Goal: Task Accomplishment & Management: Manage account settings

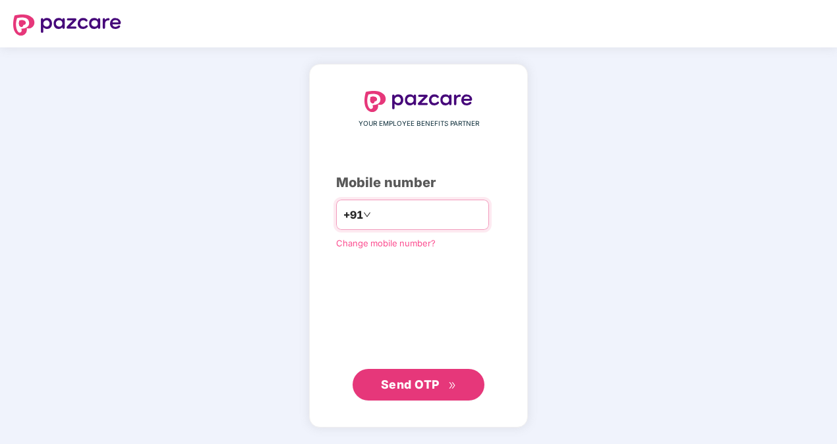
click at [388, 215] on input "number" at bounding box center [428, 214] width 108 height 21
type input "**********"
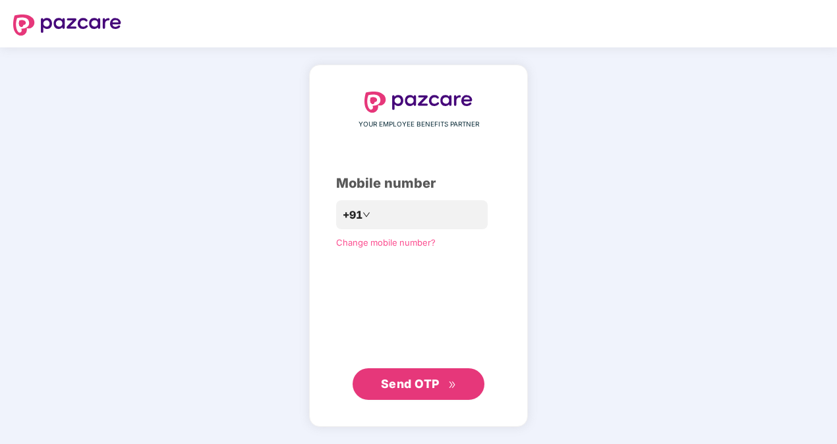
click at [424, 378] on span "Send OTP" at bounding box center [410, 384] width 59 height 14
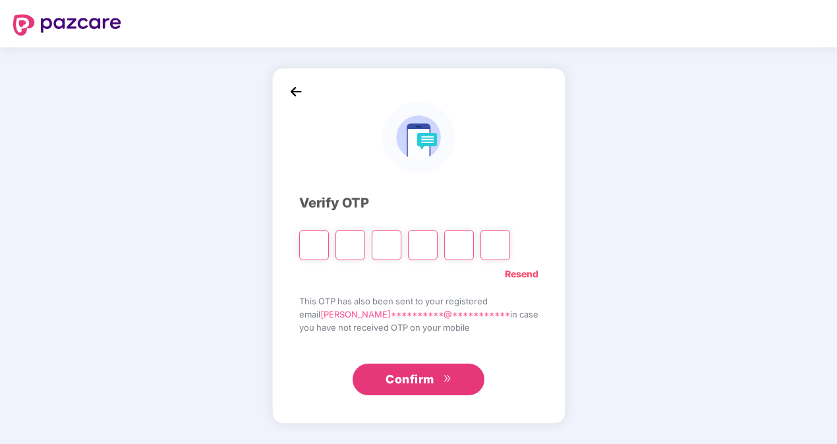
type input "*"
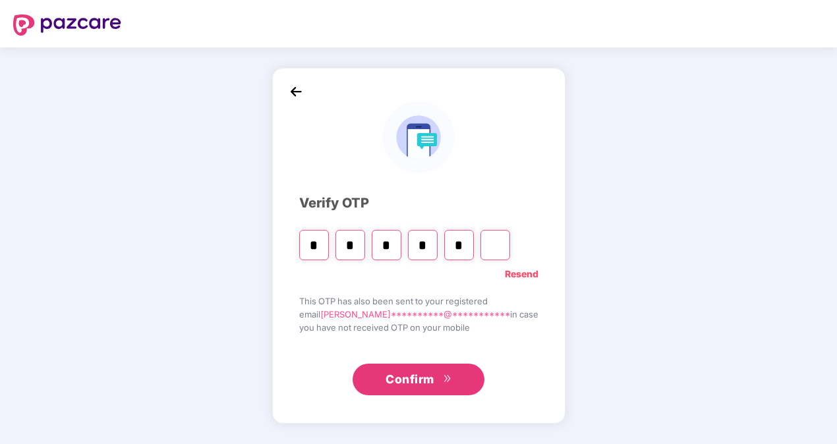
type input "*"
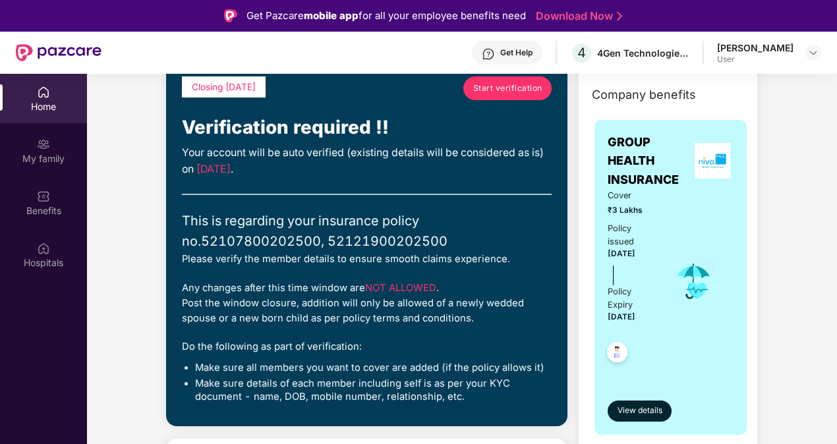
scroll to position [96, 0]
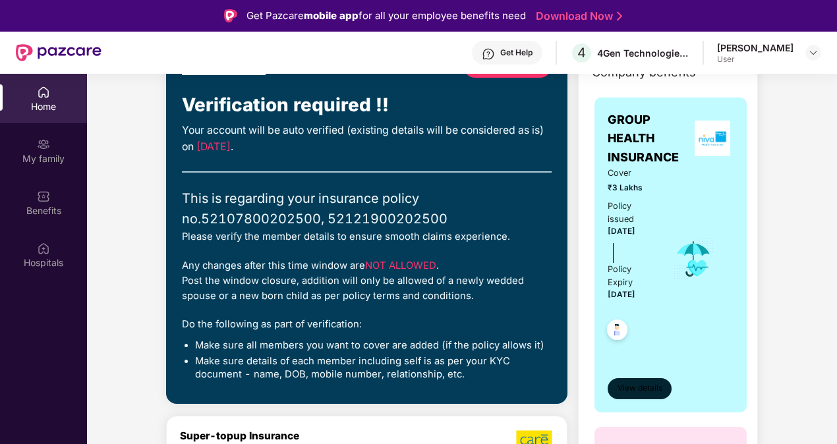
click at [638, 384] on span "View details" at bounding box center [640, 388] width 45 height 13
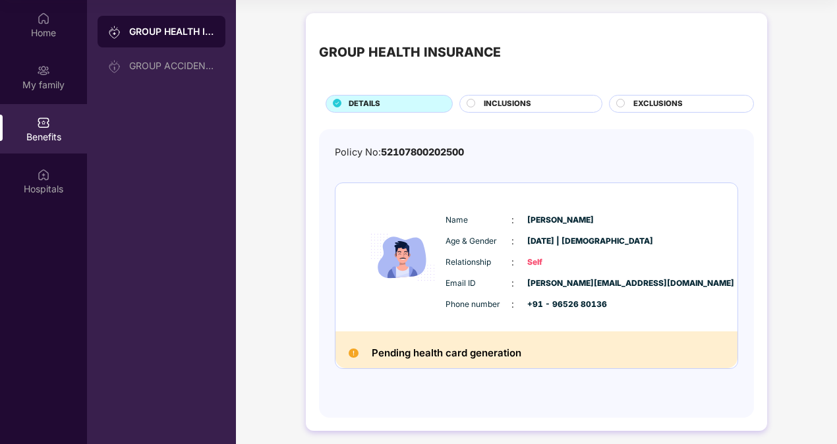
click at [510, 103] on span "INCLUSIONS" at bounding box center [507, 104] width 47 height 12
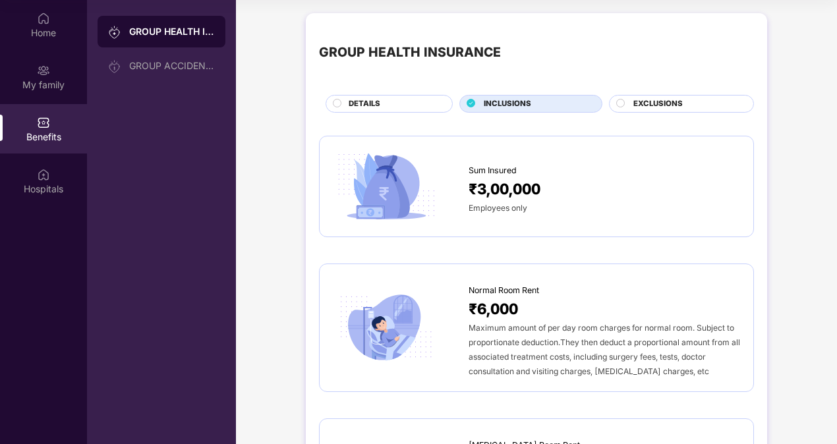
click at [651, 105] on span "EXCLUSIONS" at bounding box center [658, 104] width 49 height 12
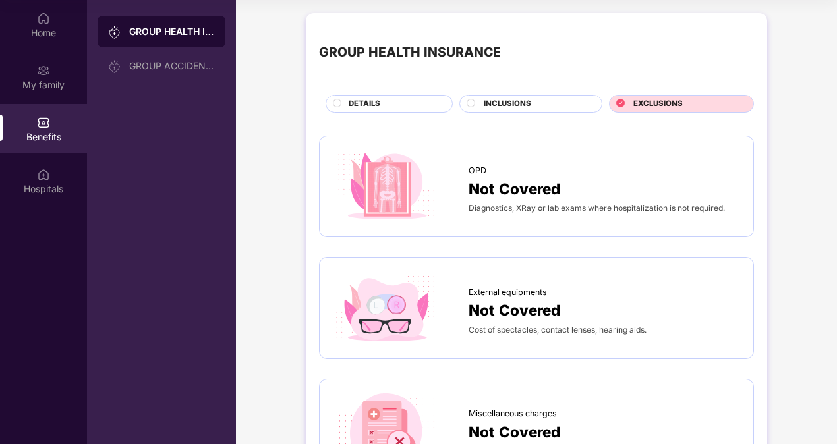
click at [386, 104] on div "DETAILS" at bounding box center [394, 105] width 104 height 14
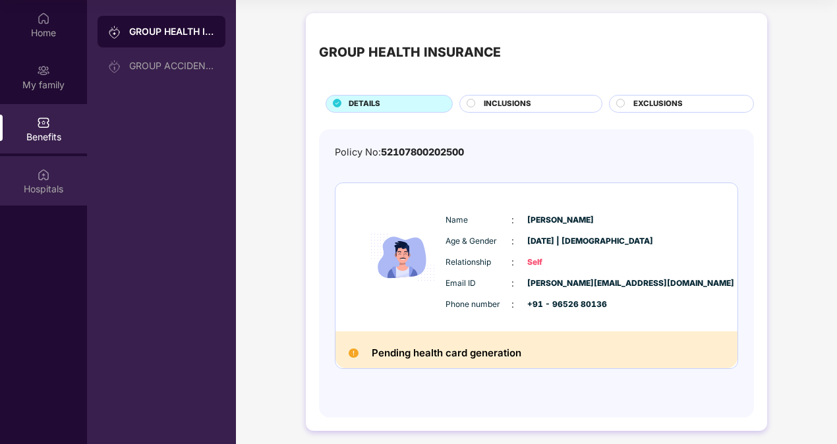
click at [30, 189] on div "Hospitals" at bounding box center [43, 189] width 87 height 13
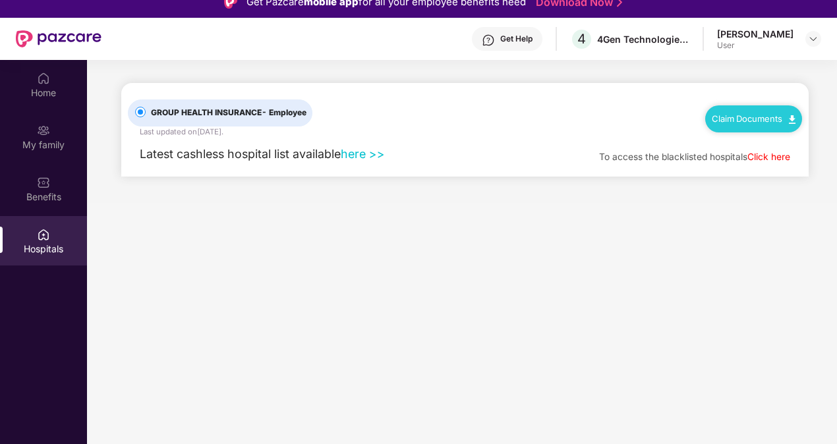
scroll to position [15, 0]
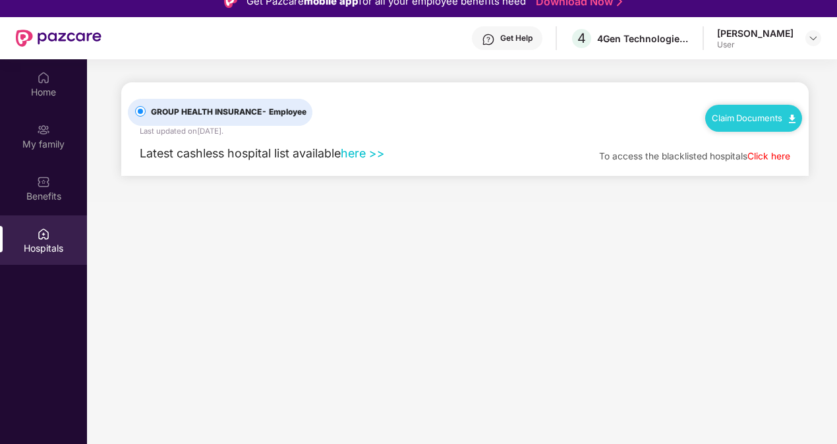
click at [378, 154] on link "here >>" at bounding box center [363, 153] width 44 height 14
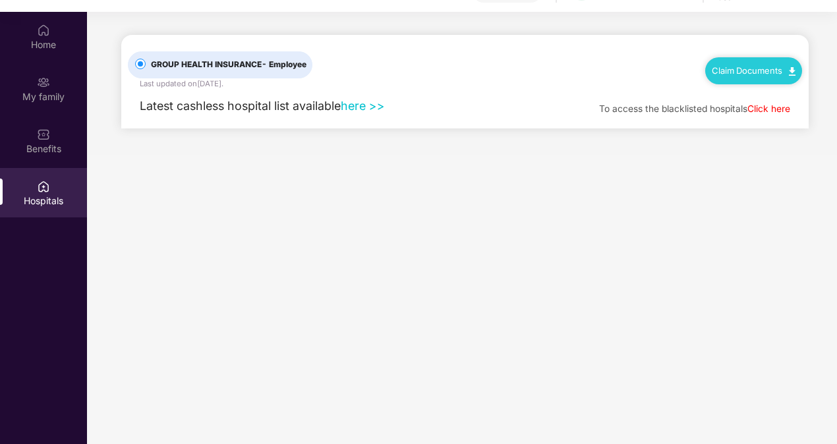
scroll to position [0, 0]
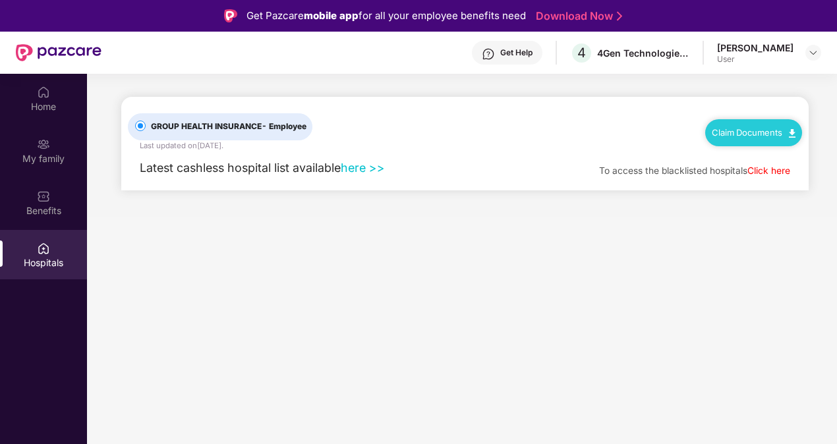
click at [761, 133] on link "Claim Documents" at bounding box center [754, 132] width 84 height 11
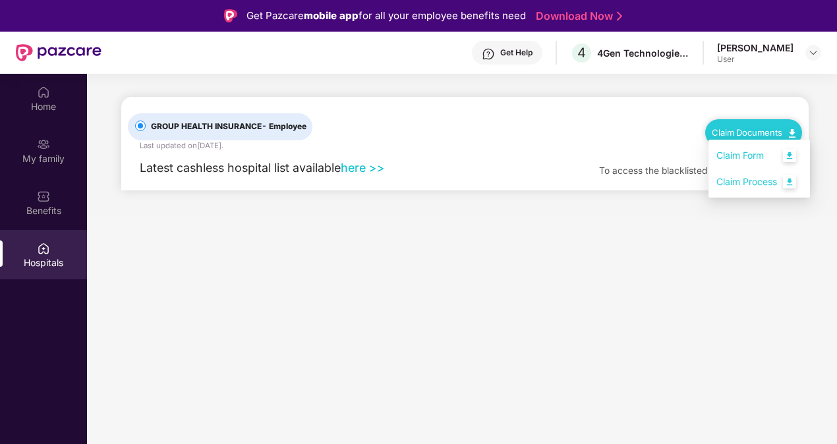
click at [794, 181] on link "Claim Process" at bounding box center [760, 182] width 86 height 28
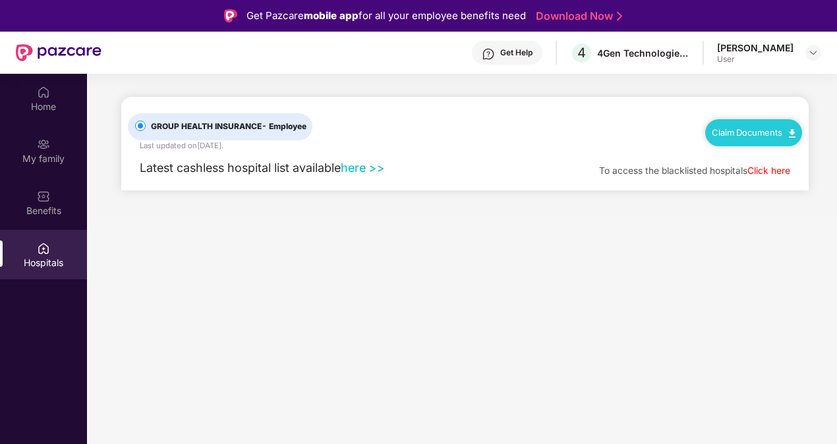
click at [788, 123] on div "Claim Documents" at bounding box center [753, 132] width 97 height 26
click at [767, 133] on link "Claim Documents" at bounding box center [754, 132] width 84 height 11
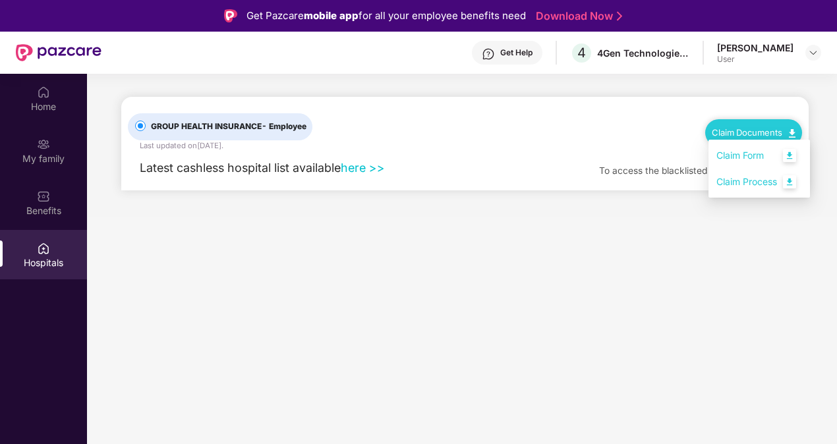
click at [791, 152] on link "Claim Form" at bounding box center [760, 156] width 86 height 28
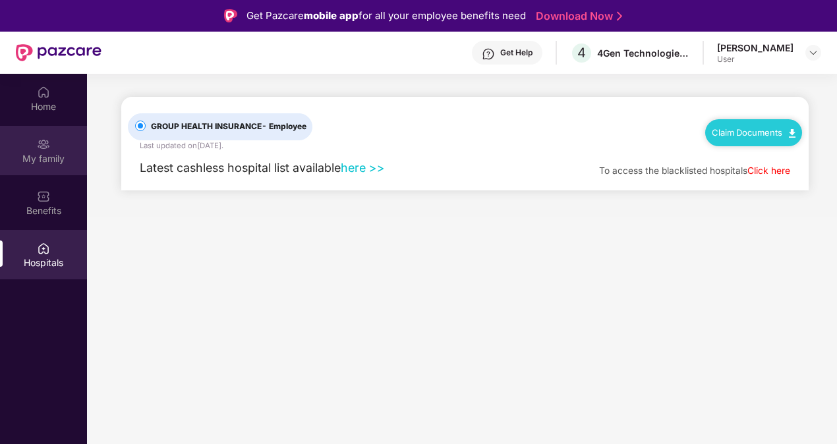
click at [39, 155] on div "My family" at bounding box center [43, 158] width 87 height 13
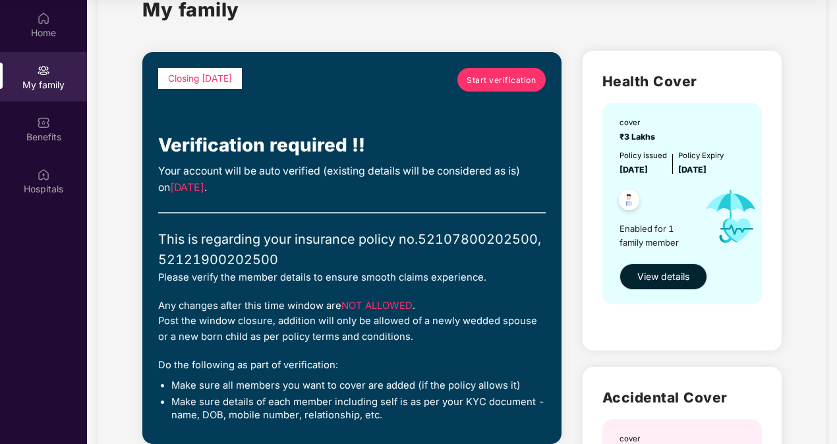
scroll to position [42, 0]
click at [481, 80] on span "Start verification" at bounding box center [501, 80] width 69 height 13
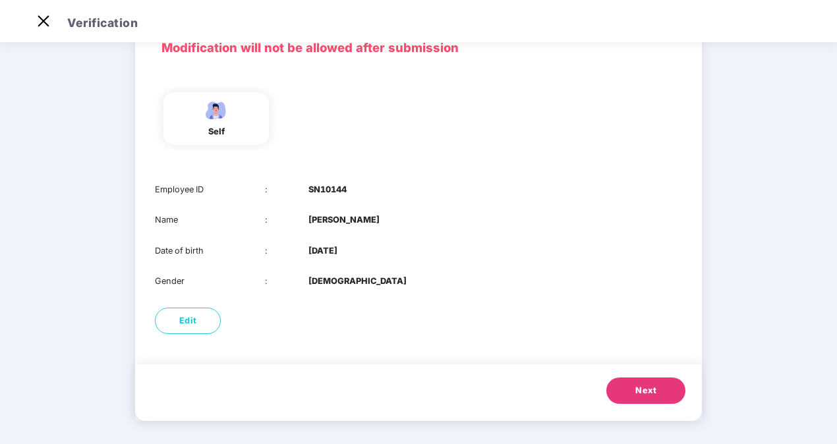
scroll to position [75, 0]
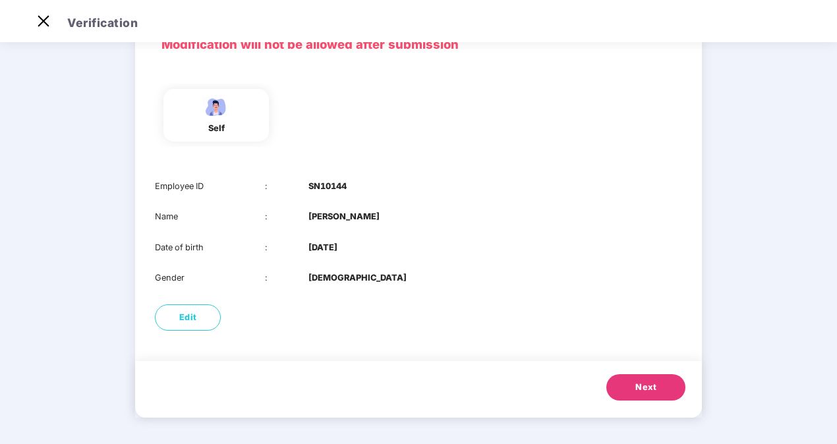
click at [629, 382] on button "Next" at bounding box center [646, 387] width 79 height 26
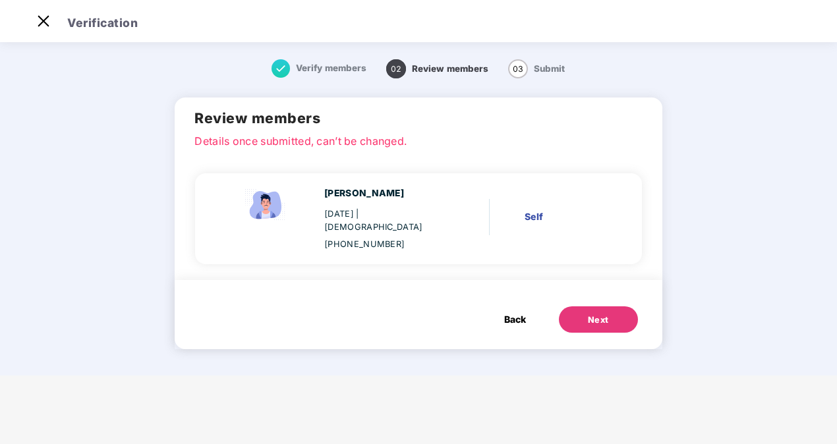
click at [291, 63] on div "Verify members" at bounding box center [319, 68] width 95 height 18
click at [513, 312] on span "Back" at bounding box center [515, 319] width 22 height 15
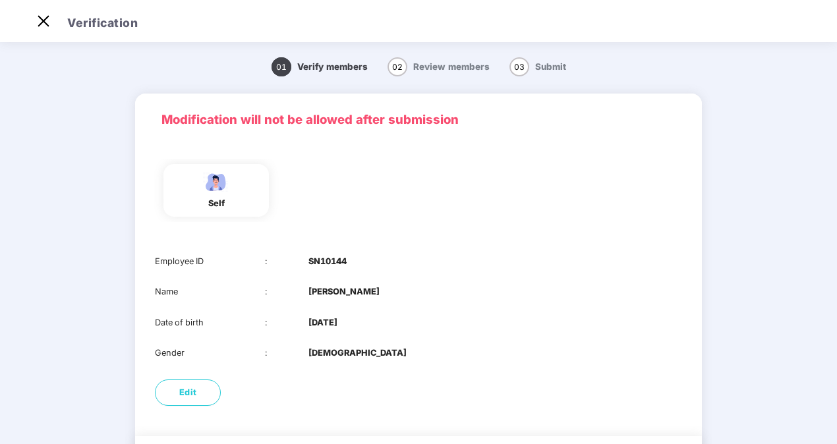
scroll to position [75, 0]
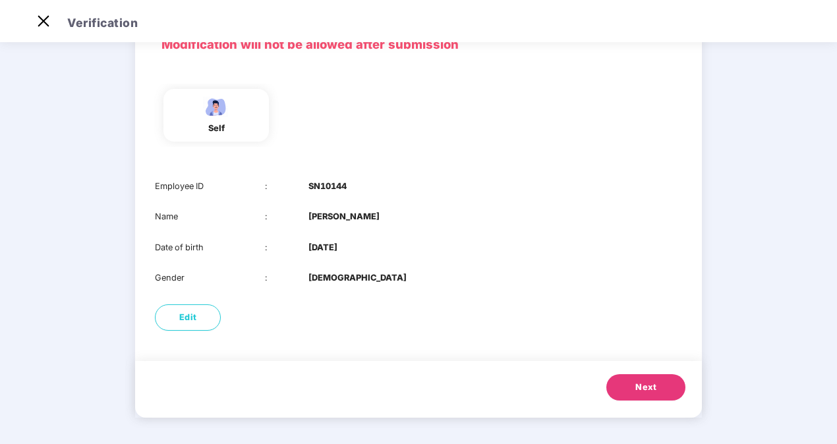
click at [632, 380] on button "Next" at bounding box center [646, 387] width 79 height 26
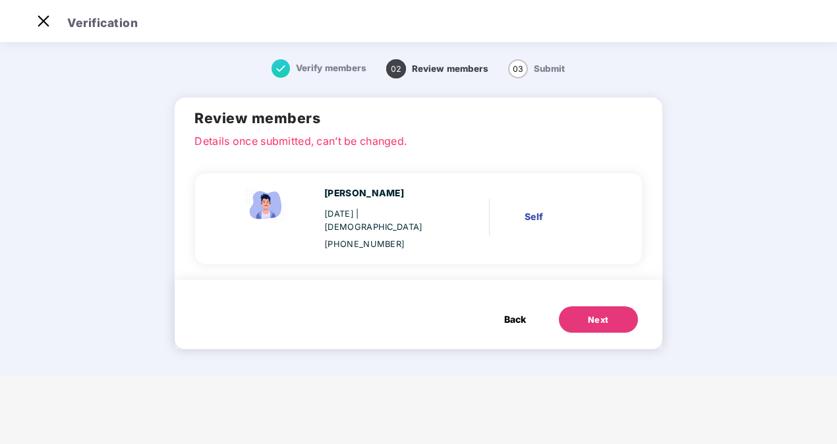
scroll to position [0, 0]
click at [539, 214] on div "Self" at bounding box center [564, 217] width 78 height 15
click at [590, 314] on div "Next" at bounding box center [598, 320] width 21 height 13
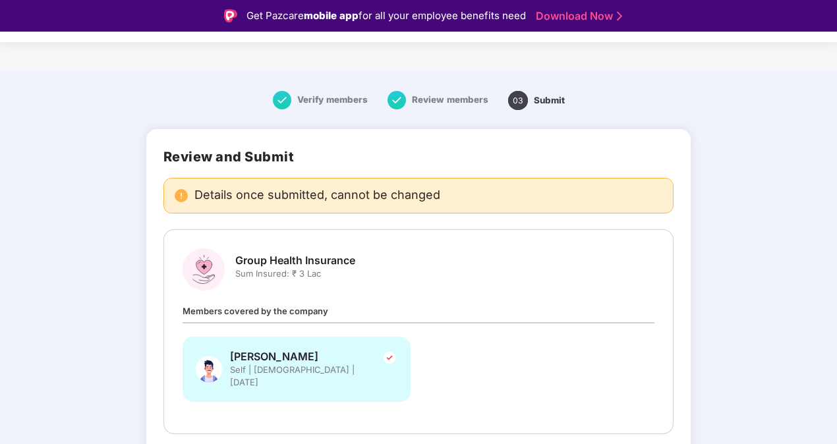
scroll to position [257, 0]
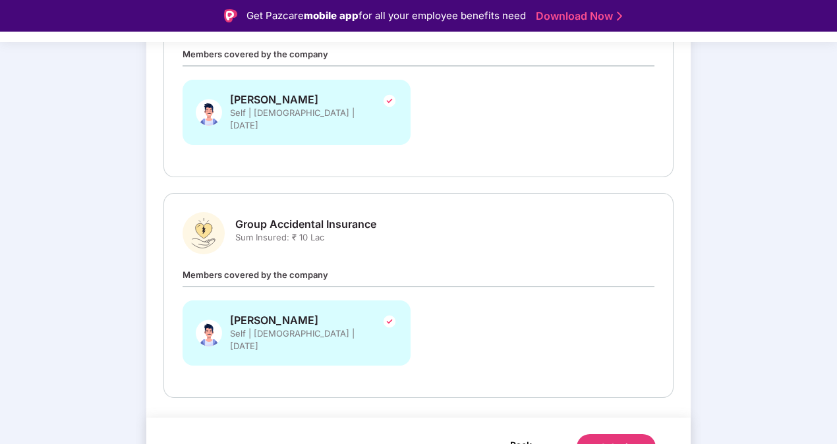
click at [512, 437] on span "Back" at bounding box center [521, 445] width 22 height 16
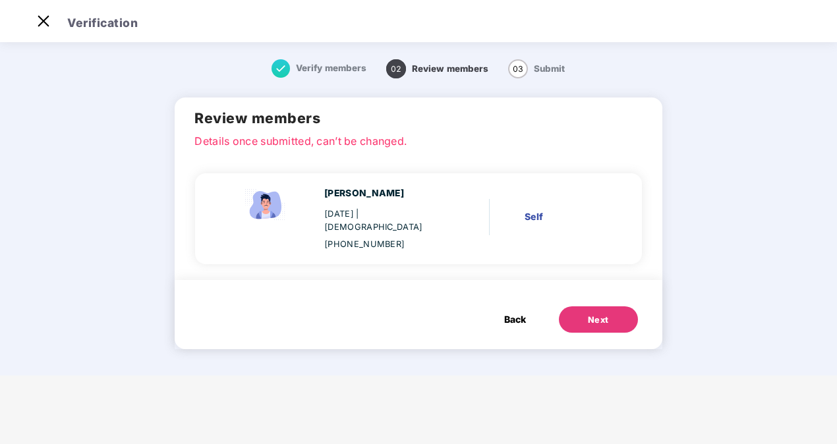
click at [514, 312] on span "Back" at bounding box center [515, 319] width 22 height 15
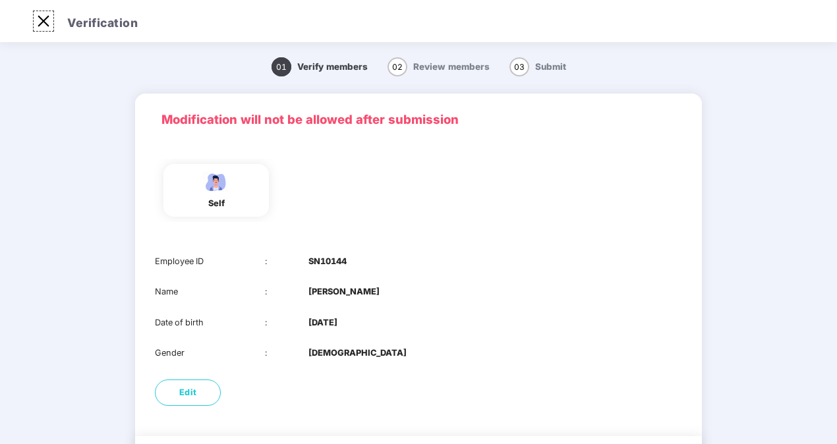
click at [46, 19] on img at bounding box center [43, 21] width 21 height 21
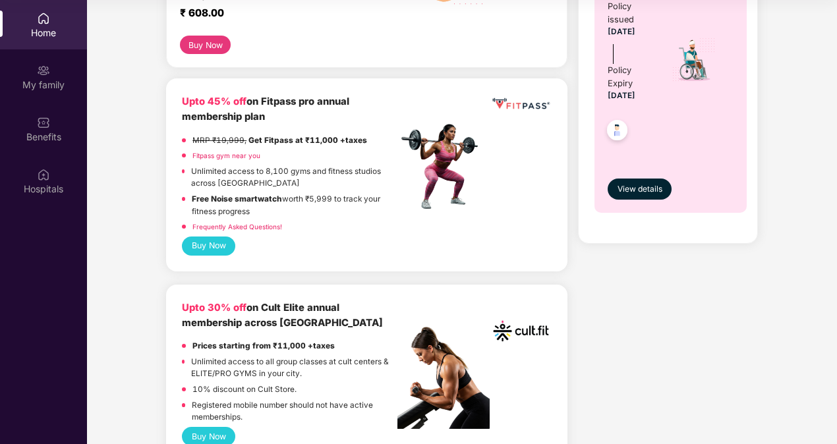
scroll to position [557, 0]
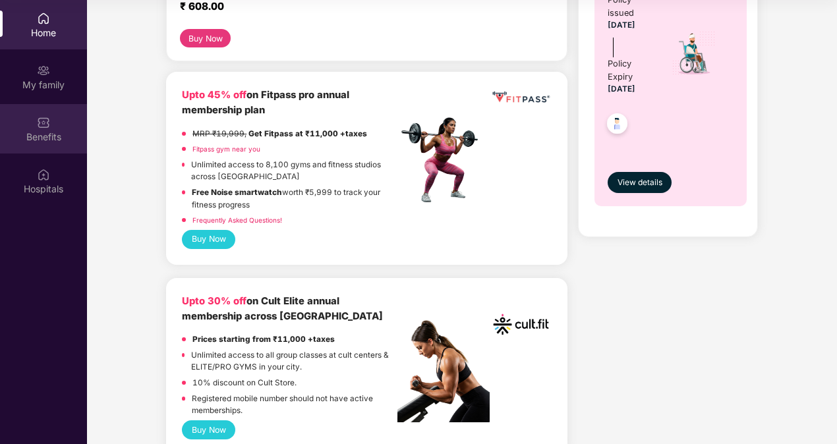
click at [34, 140] on div "Benefits" at bounding box center [43, 137] width 87 height 13
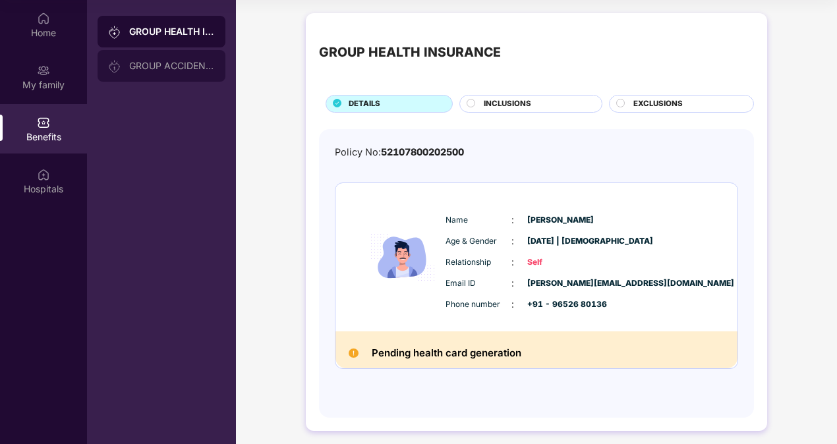
click at [163, 54] on div "GROUP ACCIDENTAL INSURANCE" at bounding box center [162, 66] width 128 height 32
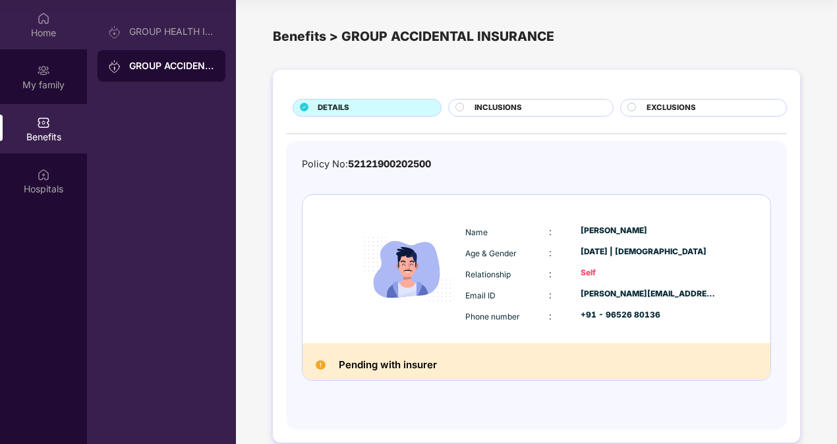
click at [50, 33] on div "Home" at bounding box center [43, 32] width 87 height 13
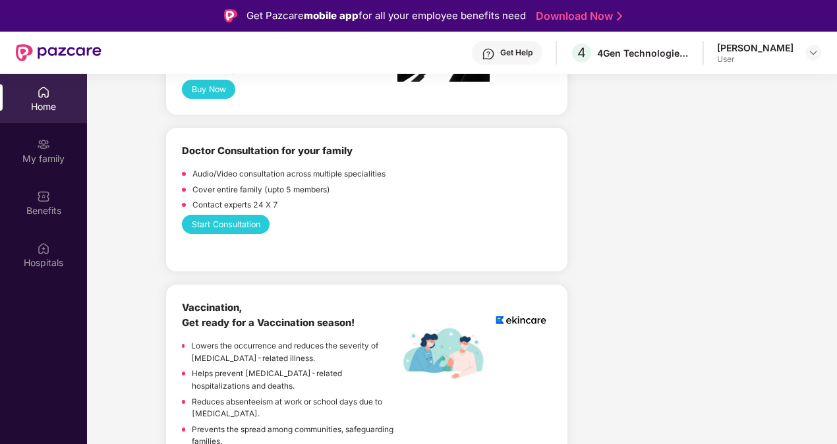
scroll to position [1076, 0]
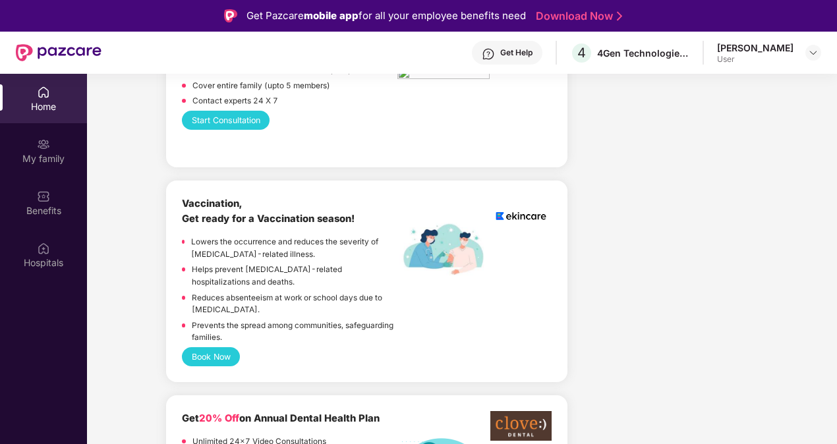
click at [774, 44] on div "[PERSON_NAME]" at bounding box center [755, 48] width 76 height 13
click at [812, 53] on img at bounding box center [813, 52] width 11 height 11
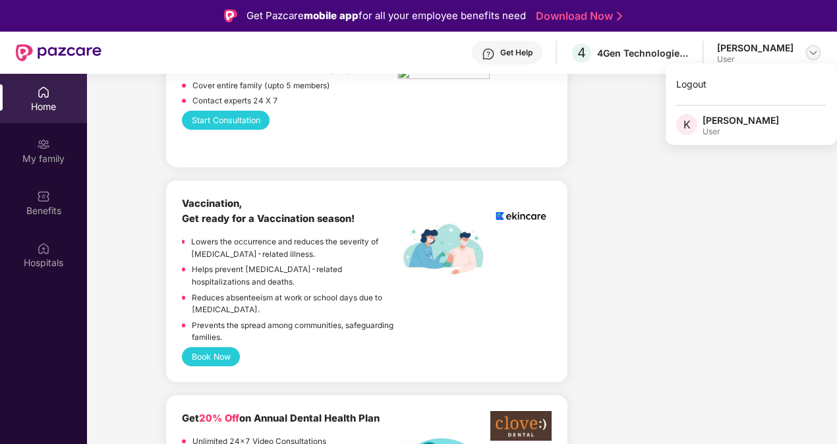
click at [812, 53] on img at bounding box center [813, 52] width 11 height 11
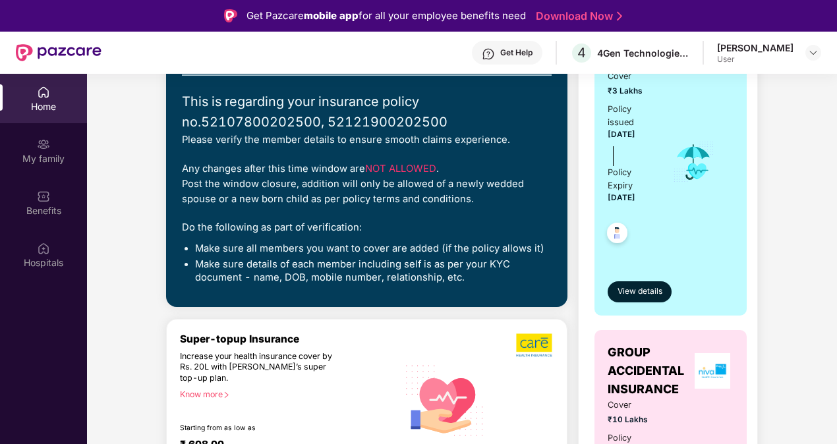
scroll to position [0, 0]
